Goal: Check status: Check status

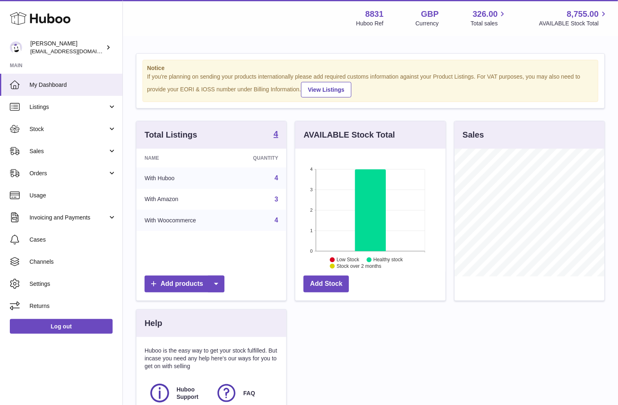
scroll to position [127, 150]
click at [44, 150] on span "Sales" at bounding box center [68, 151] width 78 height 8
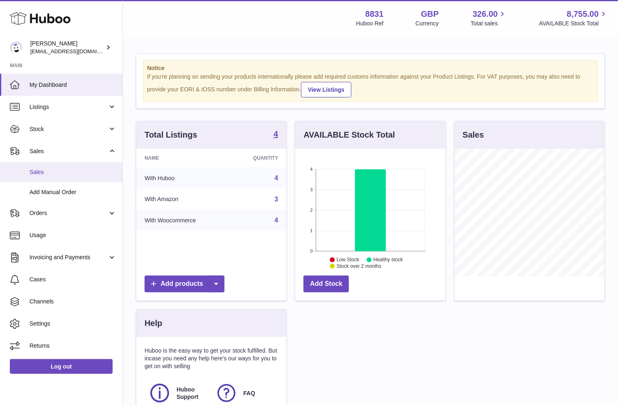
click at [44, 171] on span "Sales" at bounding box center [72, 172] width 87 height 8
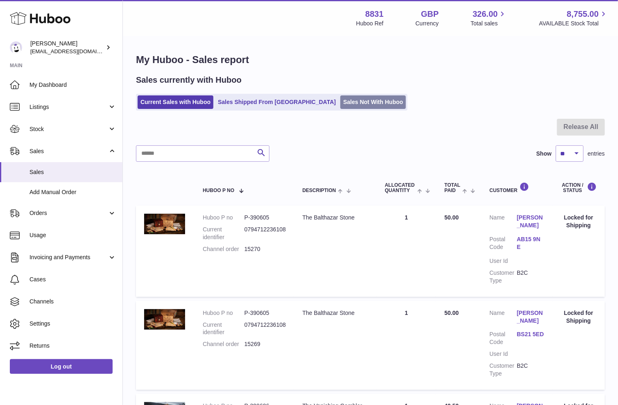
click at [340, 101] on link "Sales Not With Huboo" at bounding box center [373, 102] width 66 height 14
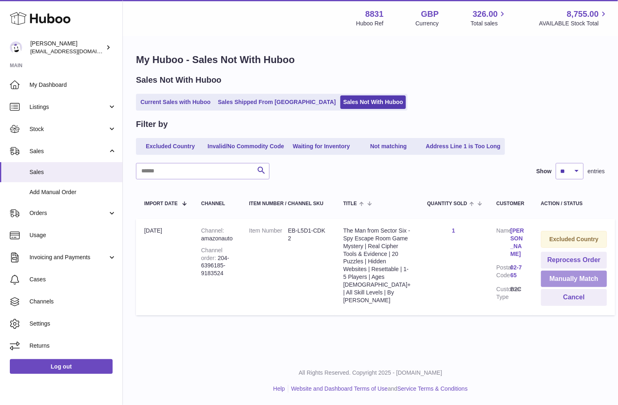
click at [565, 281] on button "Manually Match" at bounding box center [574, 279] width 66 height 17
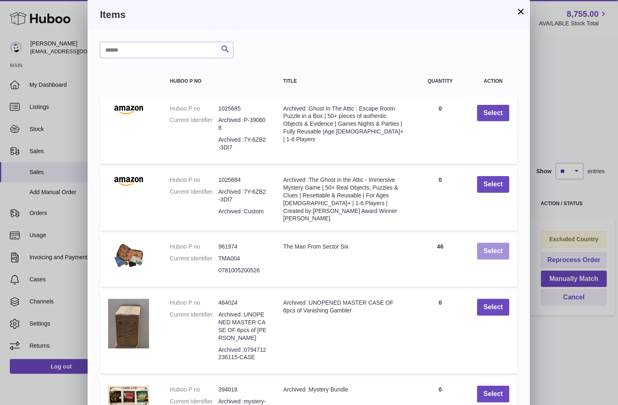
click at [497, 249] on button "Select" at bounding box center [493, 251] width 32 height 17
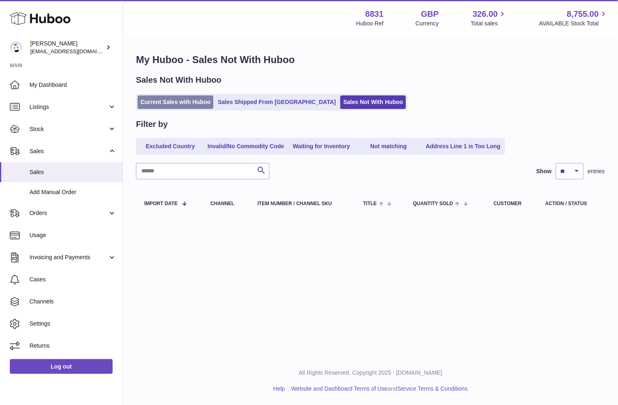
click at [171, 99] on link "Current Sales with Huboo" at bounding box center [176, 102] width 76 height 14
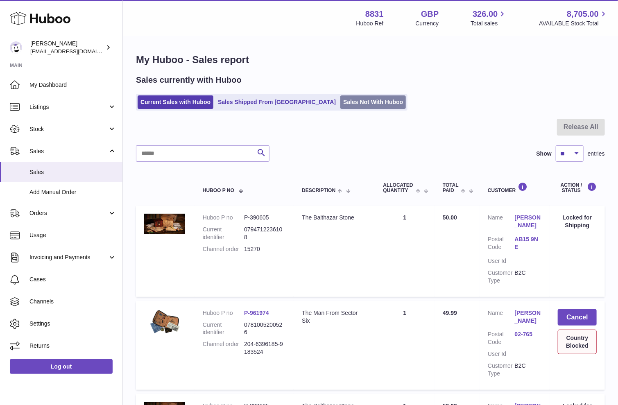
click at [340, 102] on link "Sales Not With Huboo" at bounding box center [373, 102] width 66 height 14
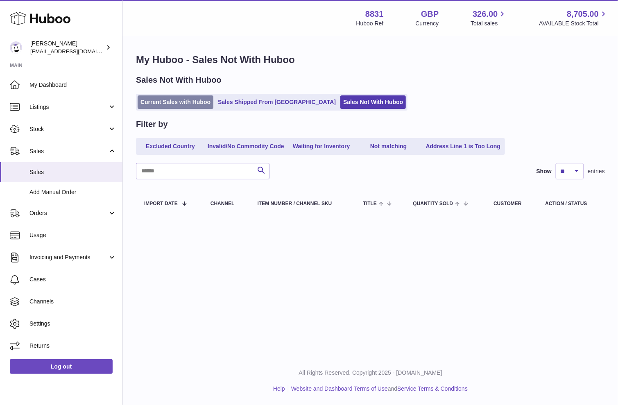
click at [164, 99] on link "Current Sales with Huboo" at bounding box center [176, 102] width 76 height 14
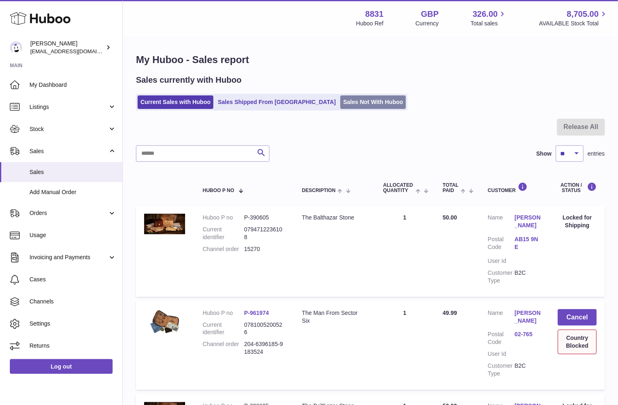
click at [340, 101] on link "Sales Not With Huboo" at bounding box center [373, 102] width 66 height 14
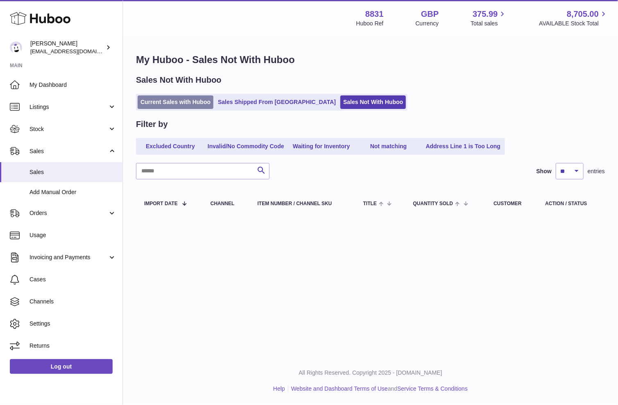
click at [175, 101] on link "Current Sales with Huboo" at bounding box center [176, 102] width 76 height 14
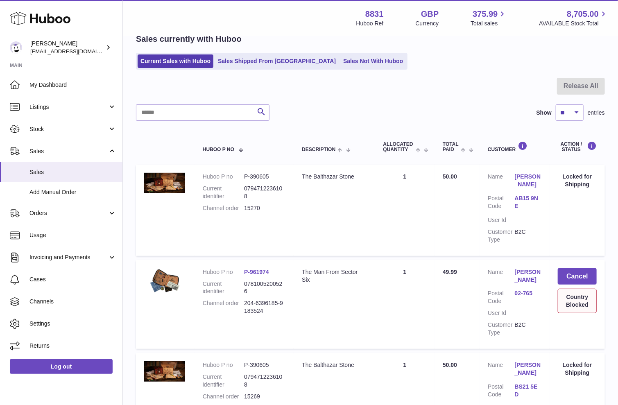
scroll to position [40, 0]
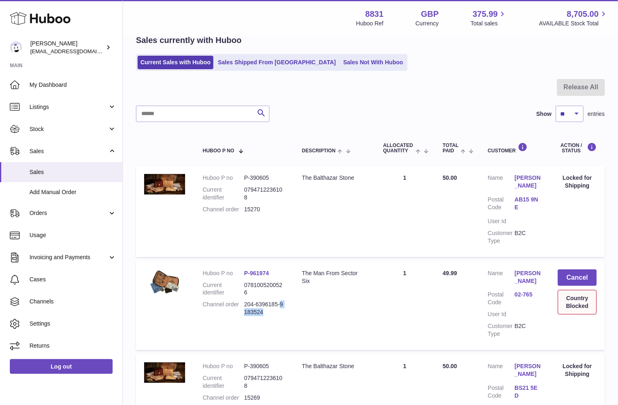
drag, startPoint x: 269, startPoint y: 313, endPoint x: 279, endPoint y: 302, distance: 14.8
click at [279, 302] on dd "204-6396185-9183524" at bounding box center [264, 309] width 41 height 16
copy dd "9183524"
drag, startPoint x: 4, startPoint y: 277, endPoint x: 268, endPoint y: 310, distance: 266.3
click at [268, 310] on dd "204-6396185-9183524" at bounding box center [264, 309] width 41 height 16
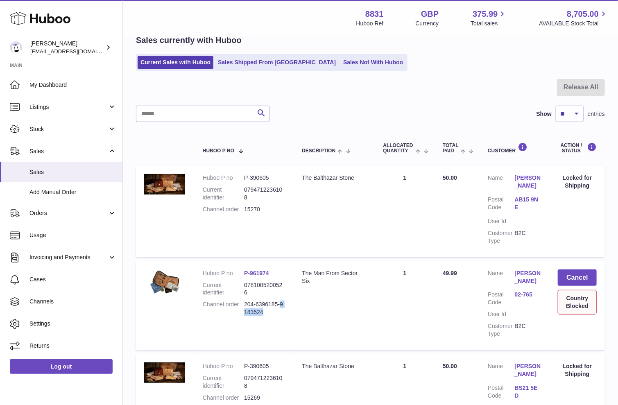
click at [268, 311] on dd "204-6396185-9183524" at bounding box center [264, 309] width 41 height 16
drag, startPoint x: 267, startPoint y: 310, endPoint x: 247, endPoint y: 299, distance: 22.5
click at [245, 301] on dd "204-6396185-9183524" at bounding box center [264, 309] width 41 height 16
copy dd "204-6396185-9183524"
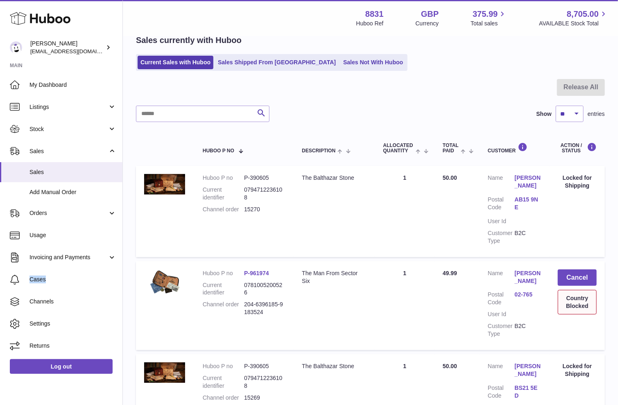
click at [528, 277] on link "Pawel Szmeja" at bounding box center [528, 278] width 27 height 16
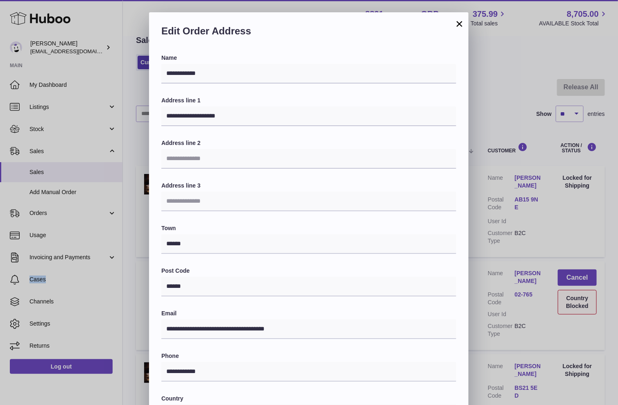
click at [463, 20] on button "×" at bounding box center [460, 24] width 10 height 10
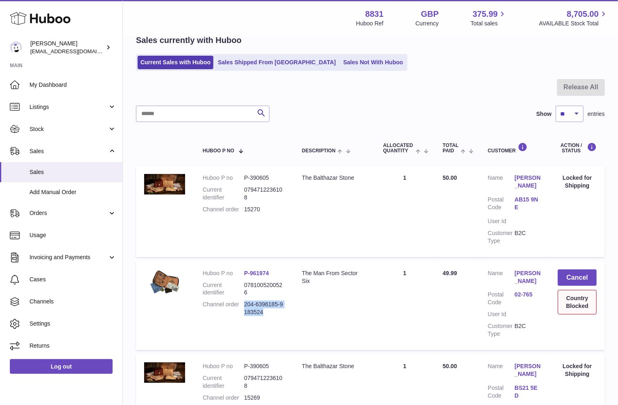
drag, startPoint x: 265, startPoint y: 311, endPoint x: 244, endPoint y: 300, distance: 24.4
click at [244, 301] on dd "204-6396185-9183524" at bounding box center [264, 309] width 41 height 16
copy dd "204-6396185-9183524"
